Goal: Task Accomplishment & Management: Use online tool/utility

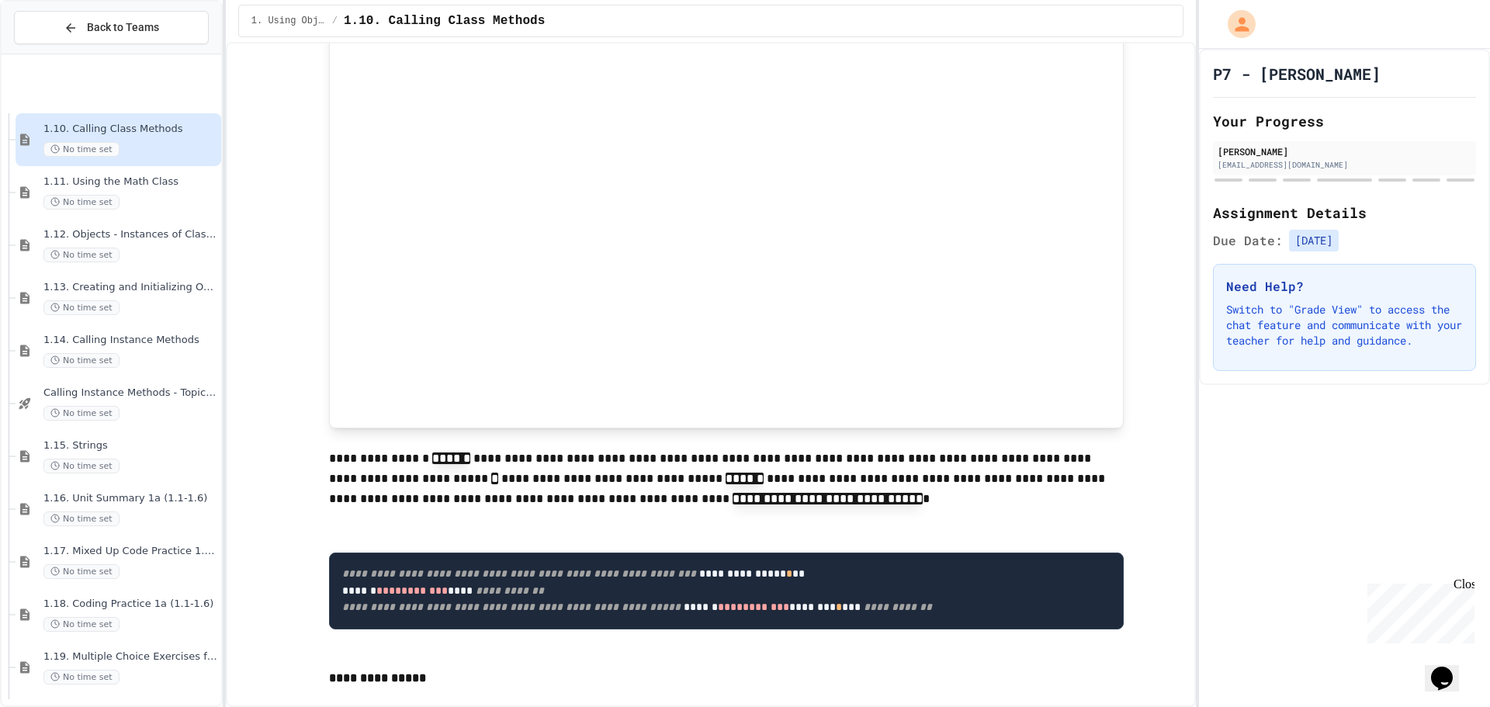
scroll to position [963, 0]
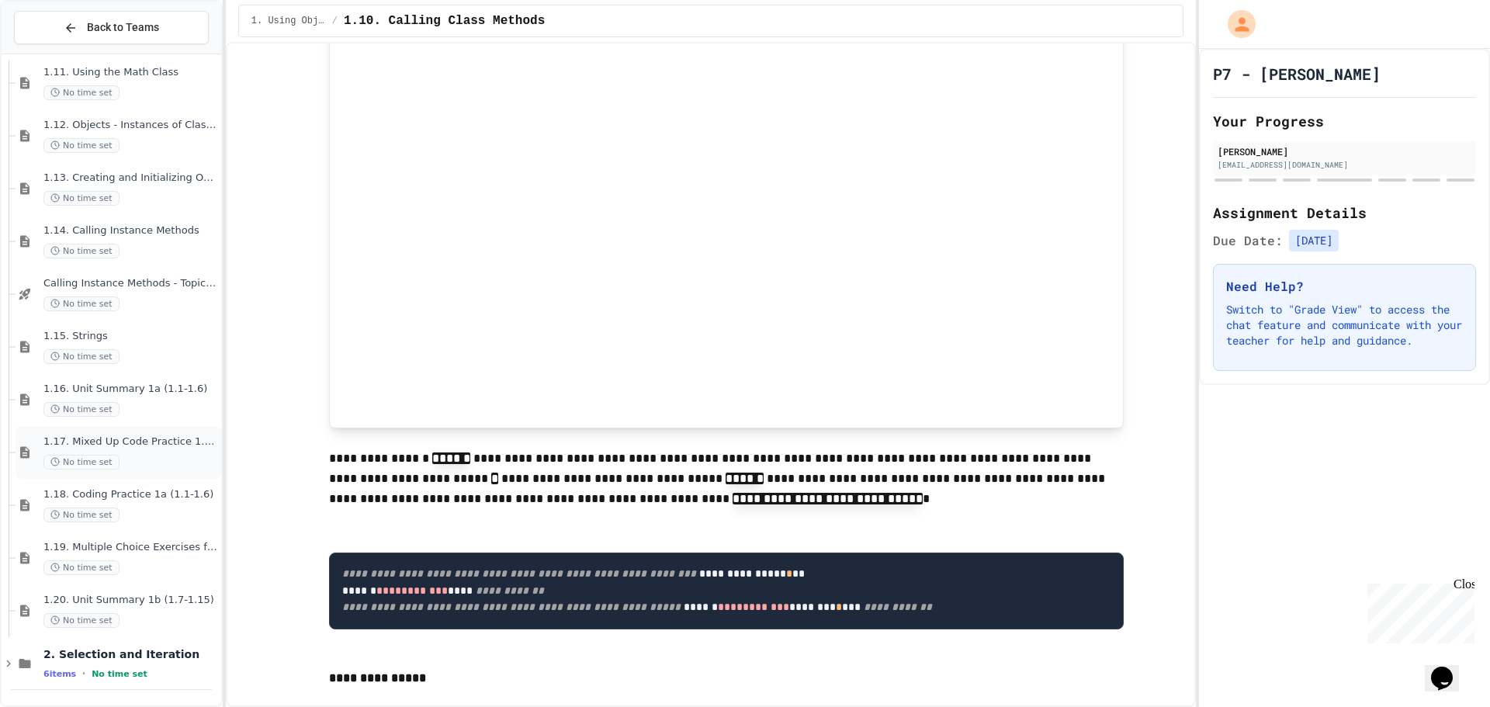
click at [129, 456] on div "No time set" at bounding box center [130, 462] width 175 height 15
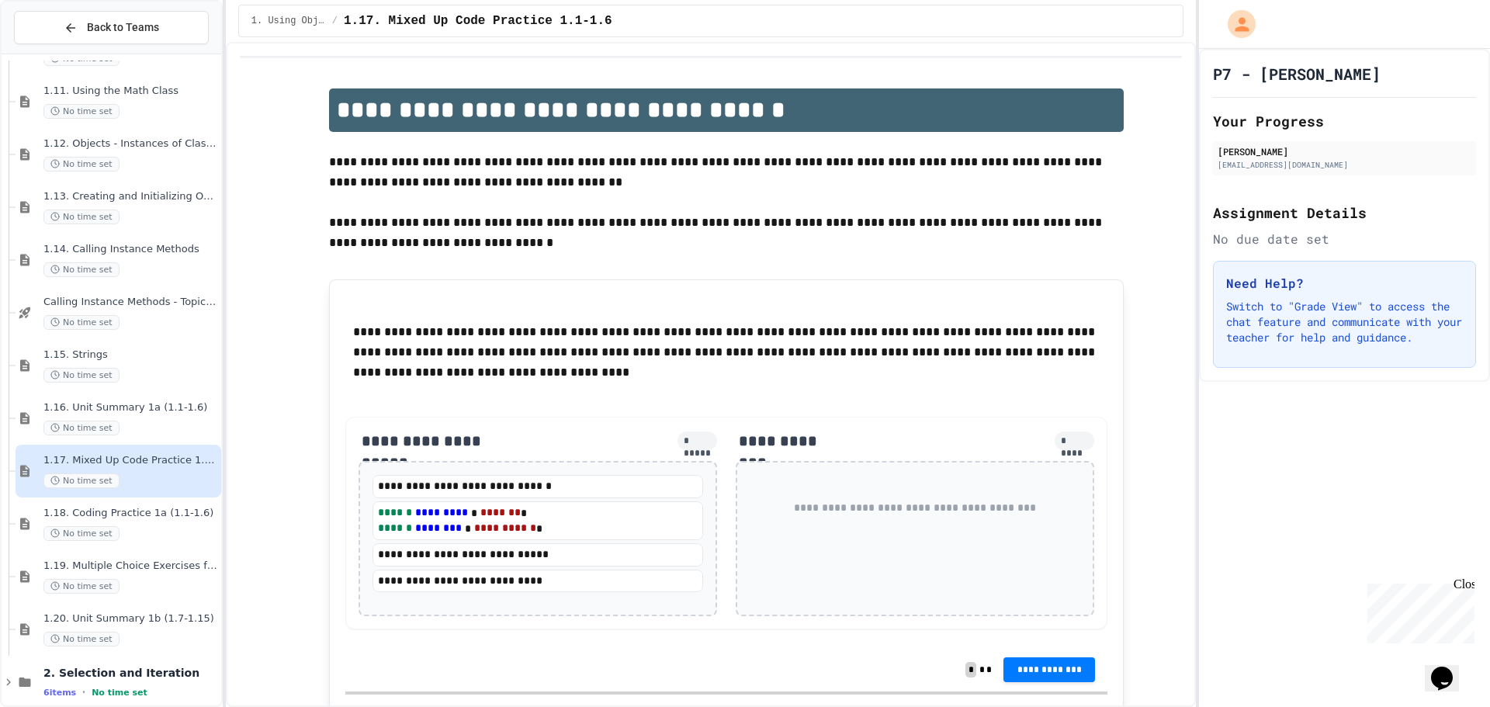
scroll to position [963, 0]
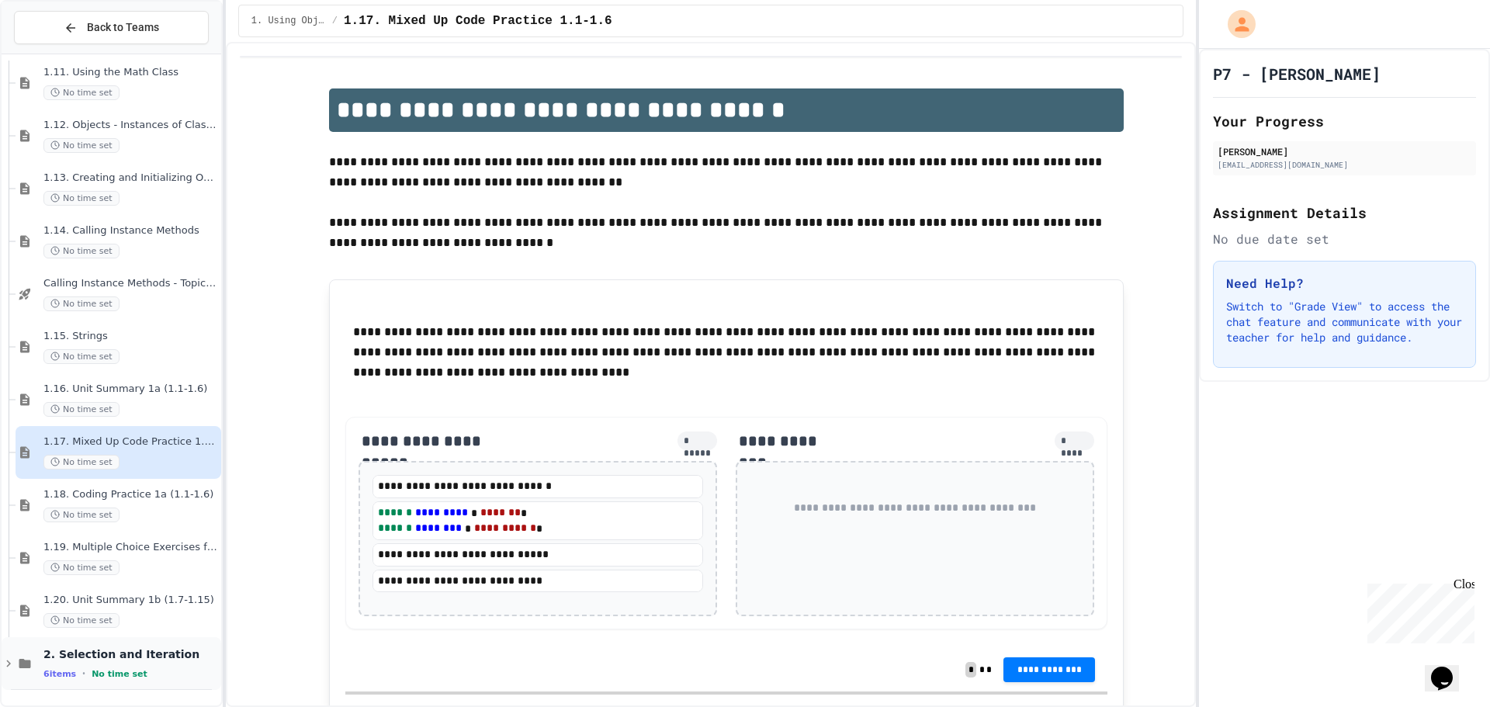
click at [23, 668] on icon at bounding box center [25, 663] width 12 height 9
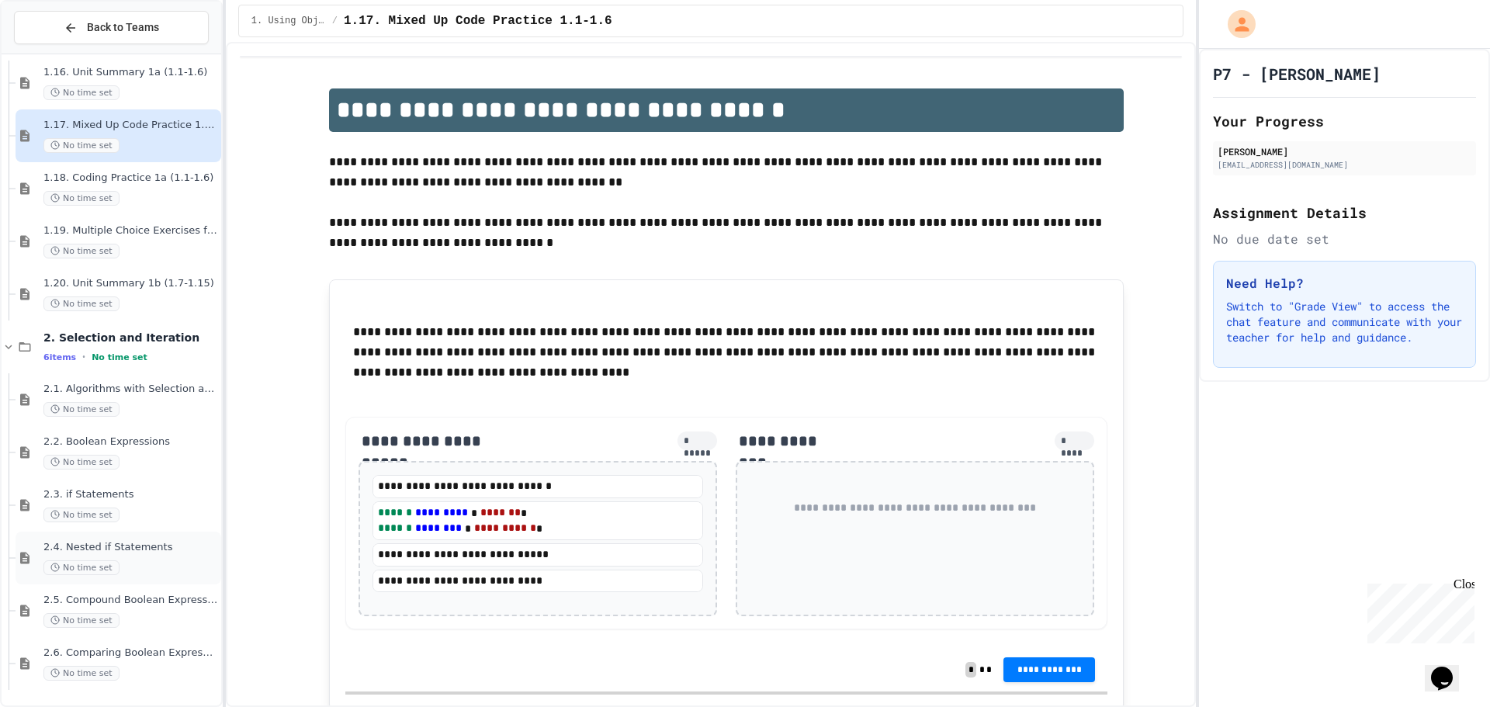
click at [119, 544] on span "2.4. Nested if Statements" at bounding box center [130, 547] width 175 height 13
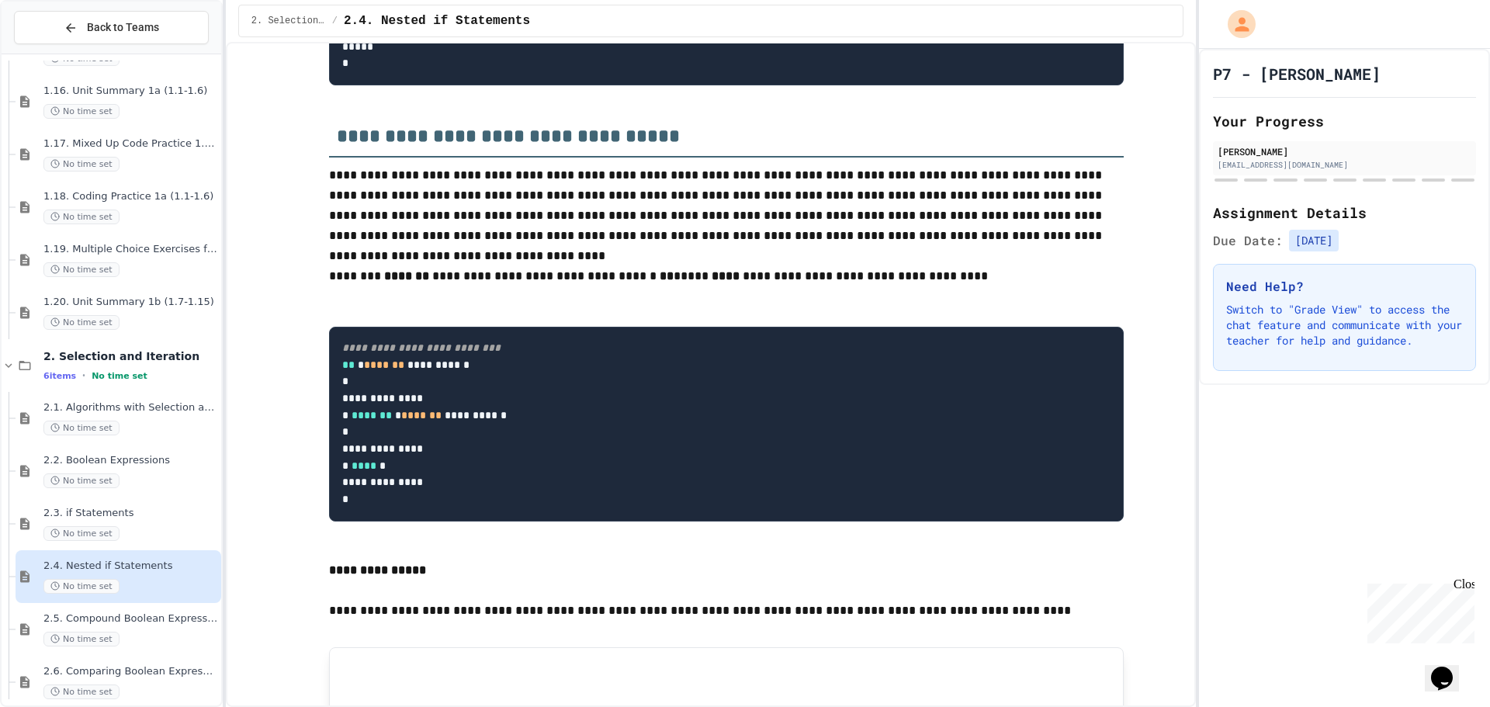
scroll to position [466, 0]
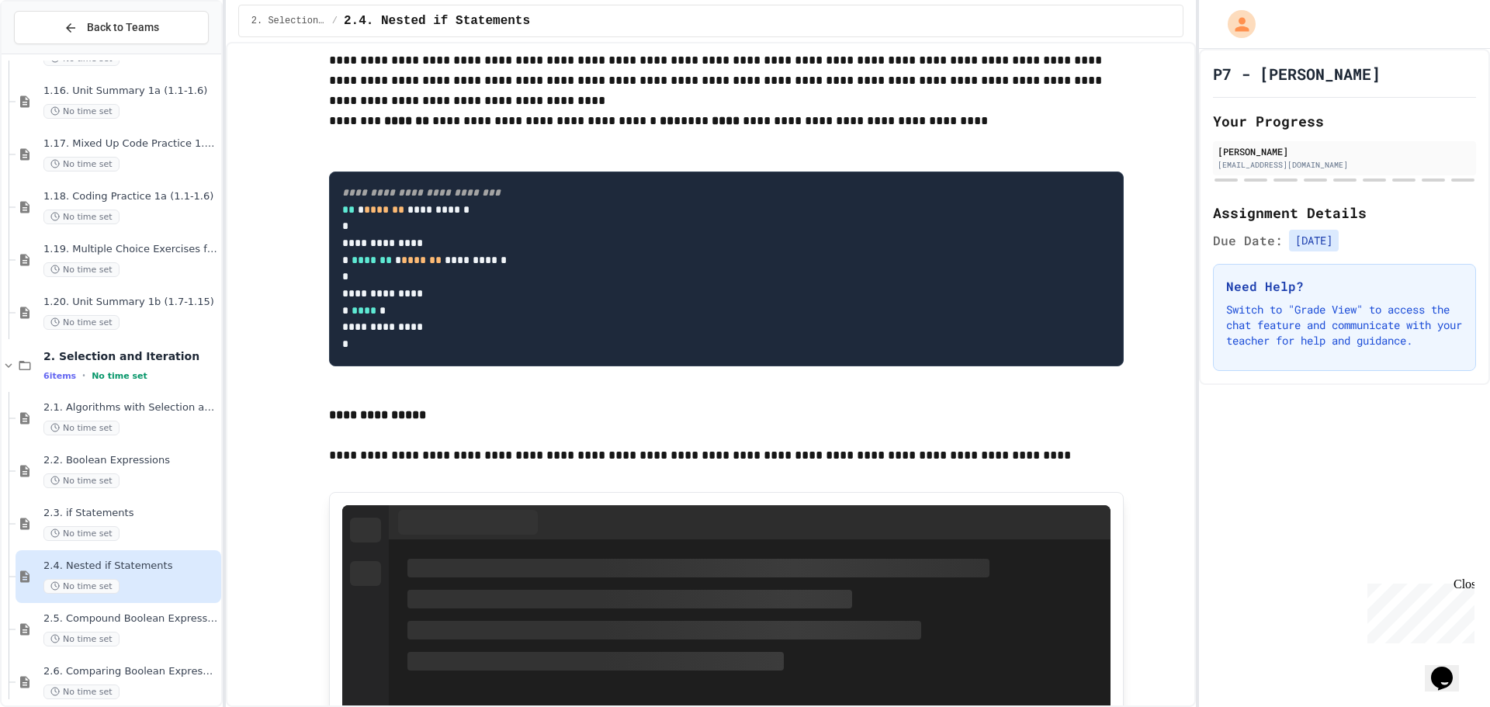
click at [1225, 182] on div at bounding box center [1344, 180] width 263 height 6
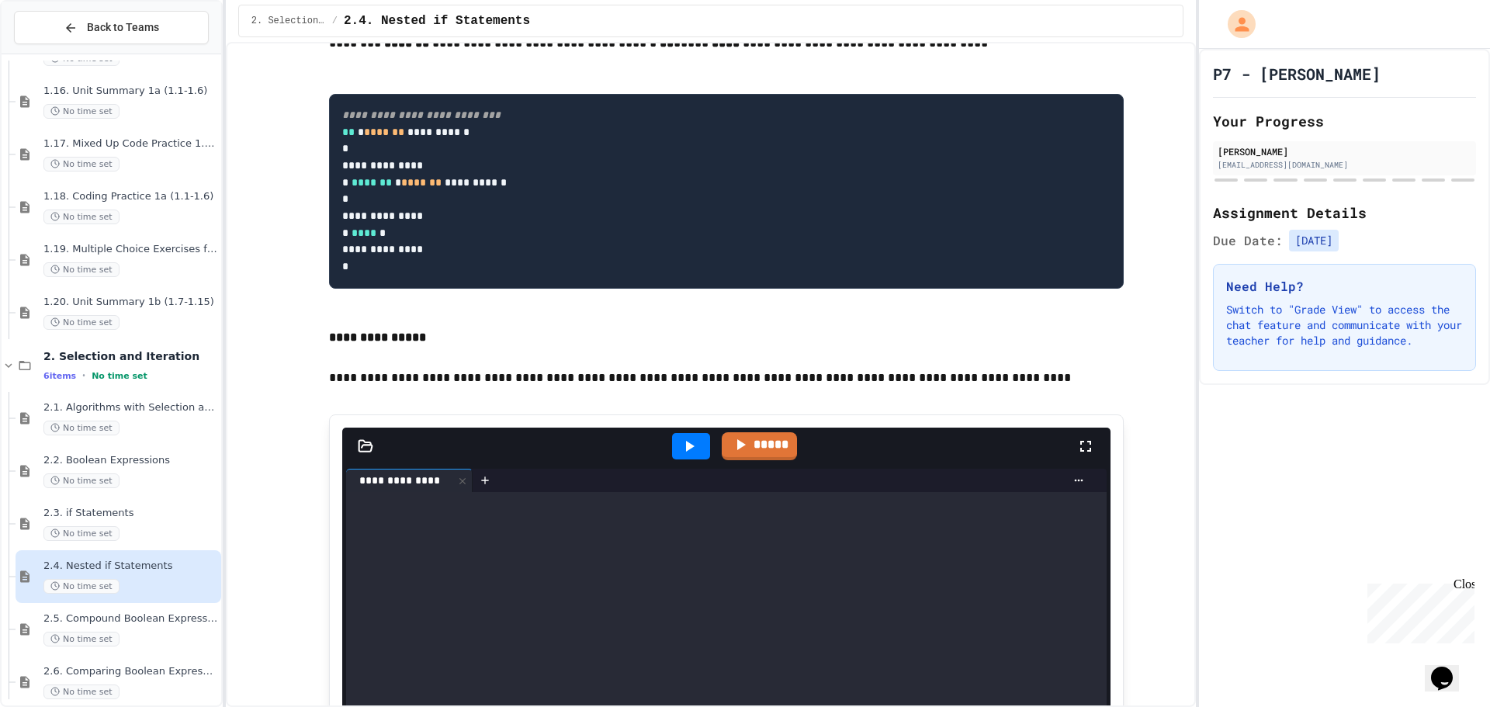
scroll to position [854, 0]
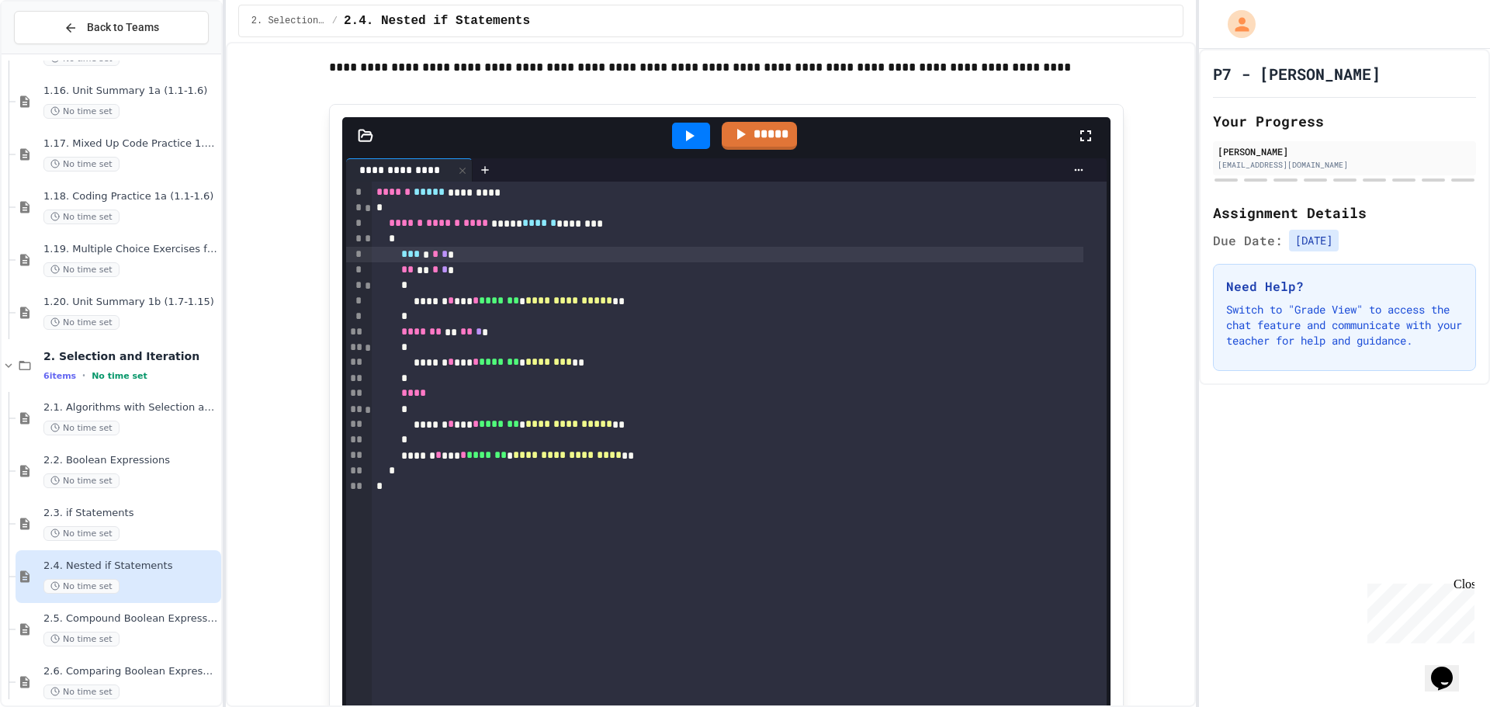
click at [448, 259] on span "*" at bounding box center [445, 253] width 6 height 11
click at [474, 262] on div "*** * * * *" at bounding box center [728, 255] width 712 height 16
click at [680, 145] on icon at bounding box center [689, 136] width 19 height 19
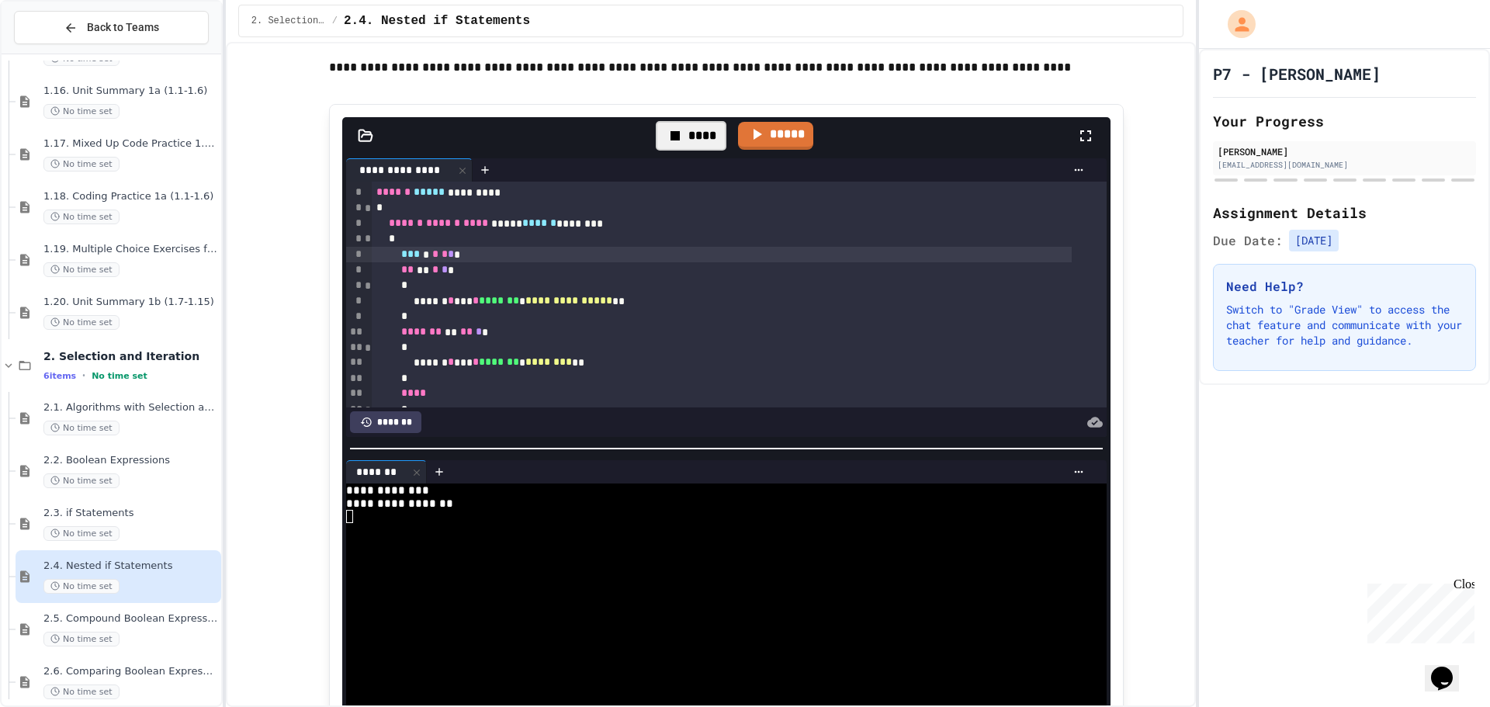
click at [689, 151] on div "****" at bounding box center [691, 135] width 71 height 29
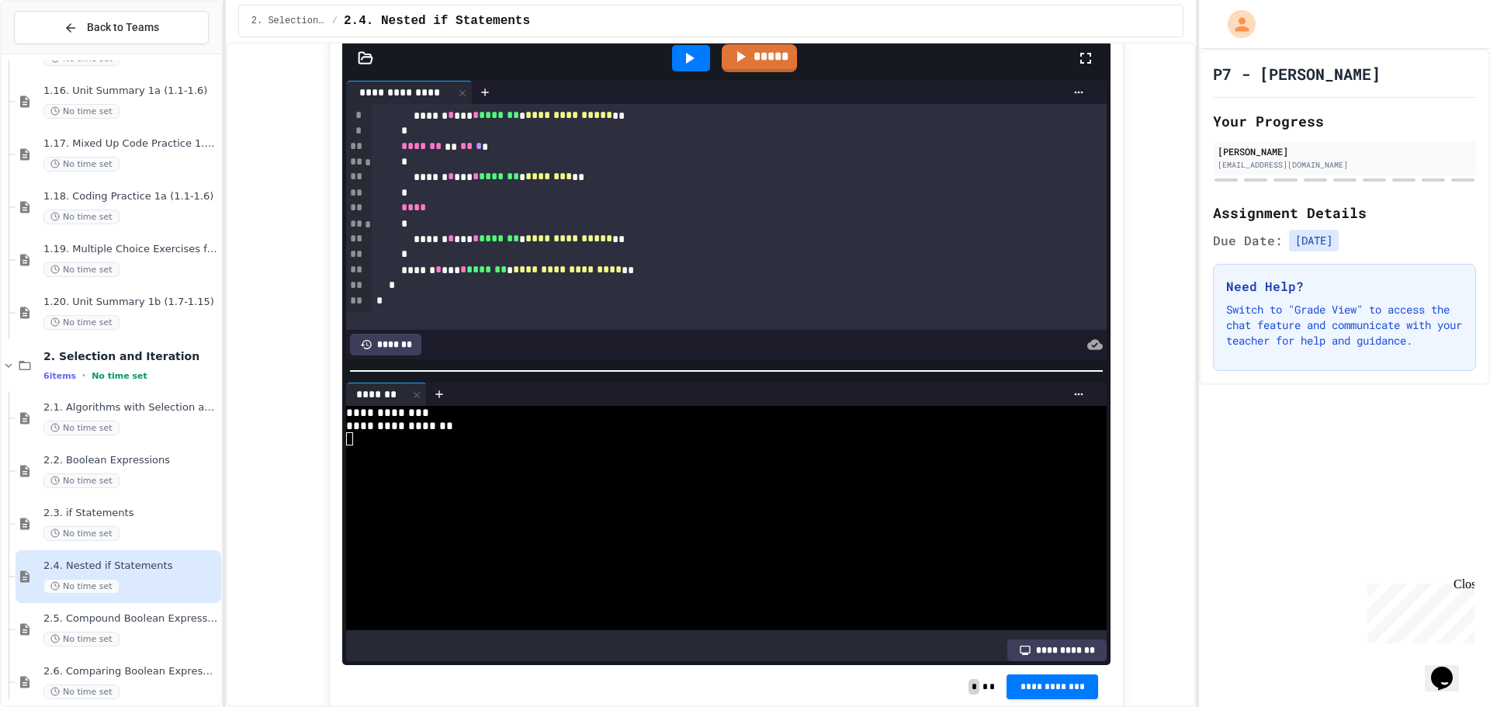
scroll to position [0, 0]
